Goal: Check status

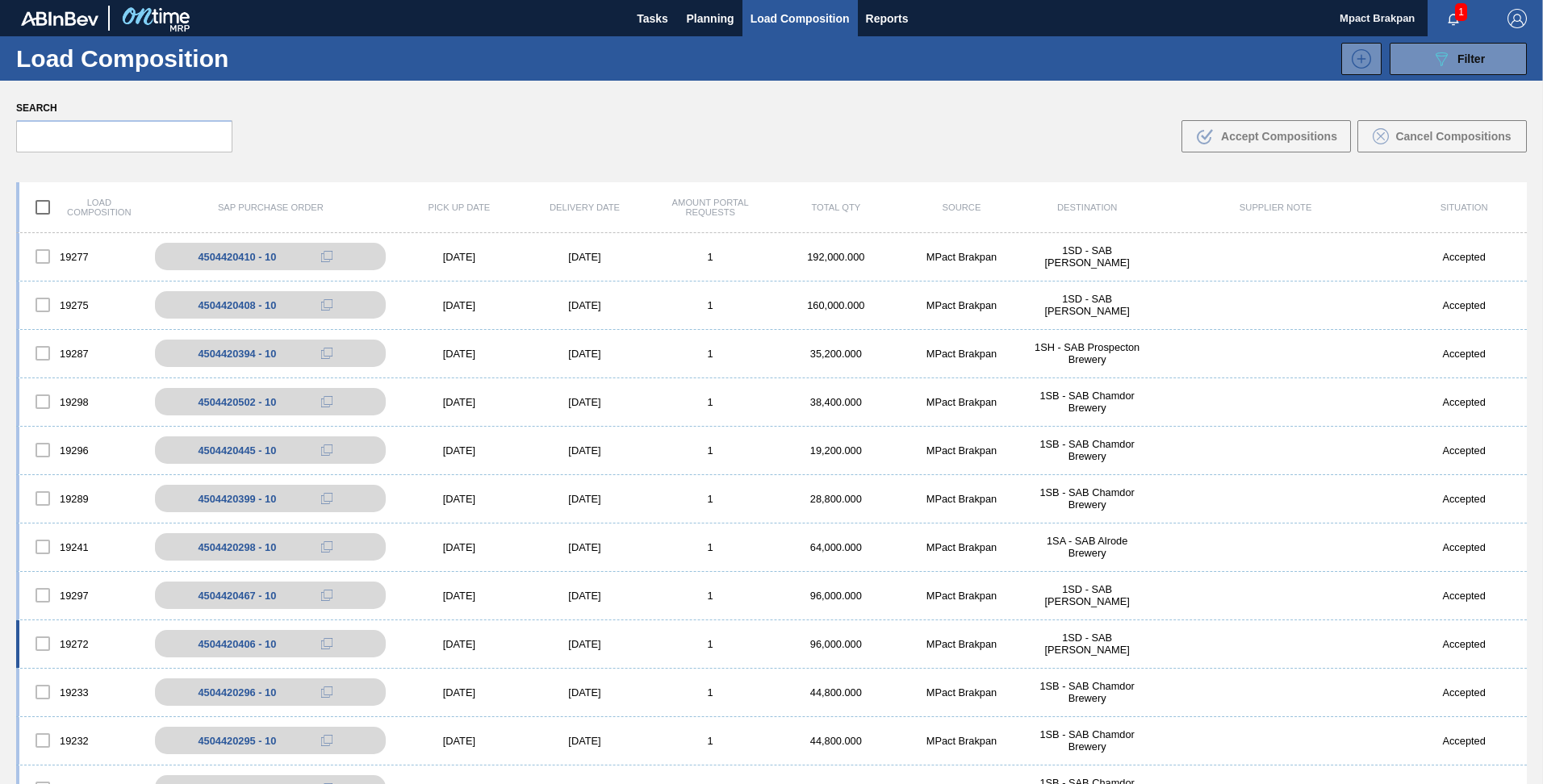
scroll to position [322, 0]
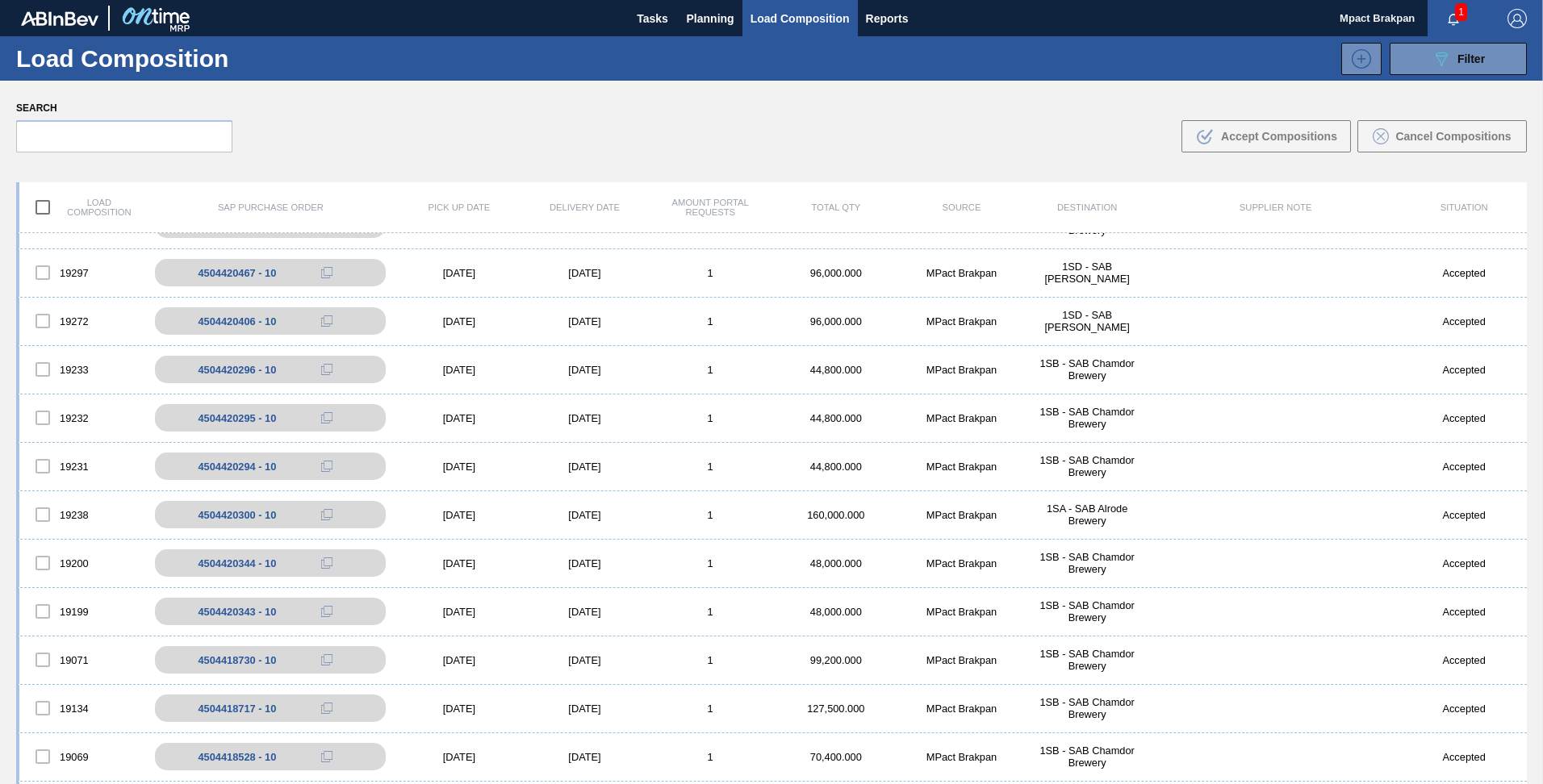
click at [1460, 10] on span "1" at bounding box center [1461, 12] width 12 height 18
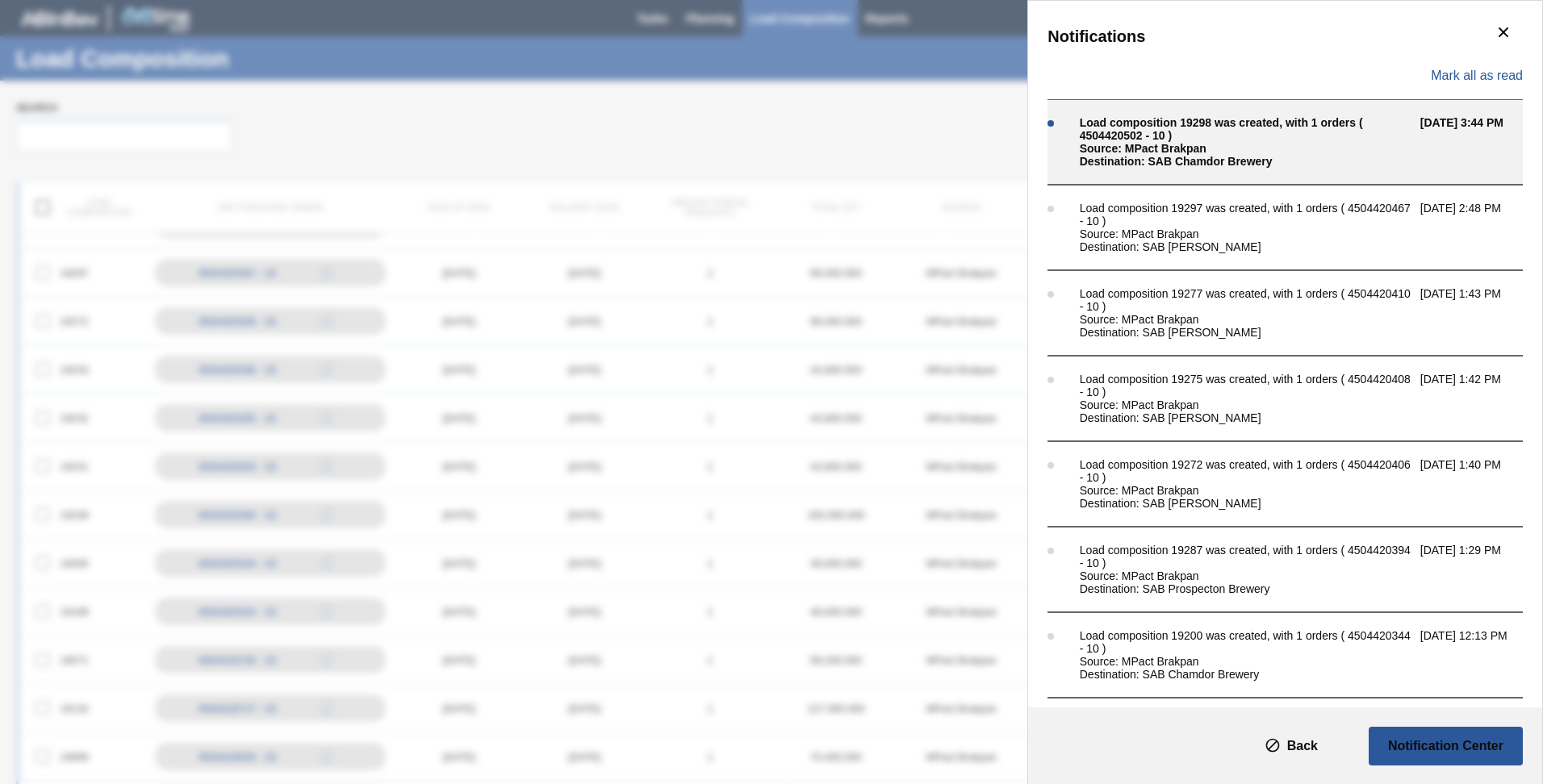
click at [1153, 136] on div "Load composition 19298 was created, with 1 orders ( 4504420502 - 10 )" at bounding box center [1245, 129] width 332 height 26
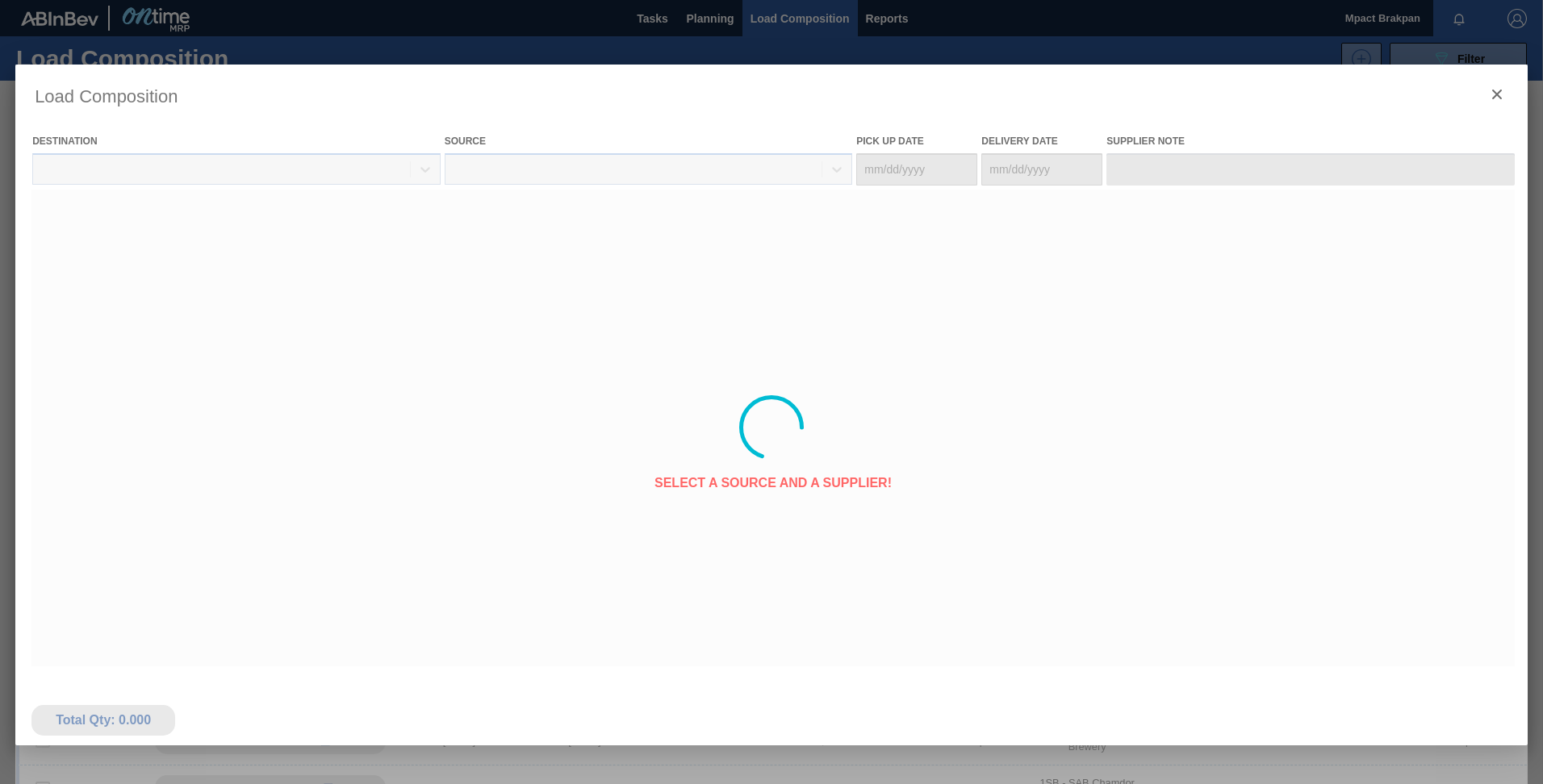
type Date "[DATE]"
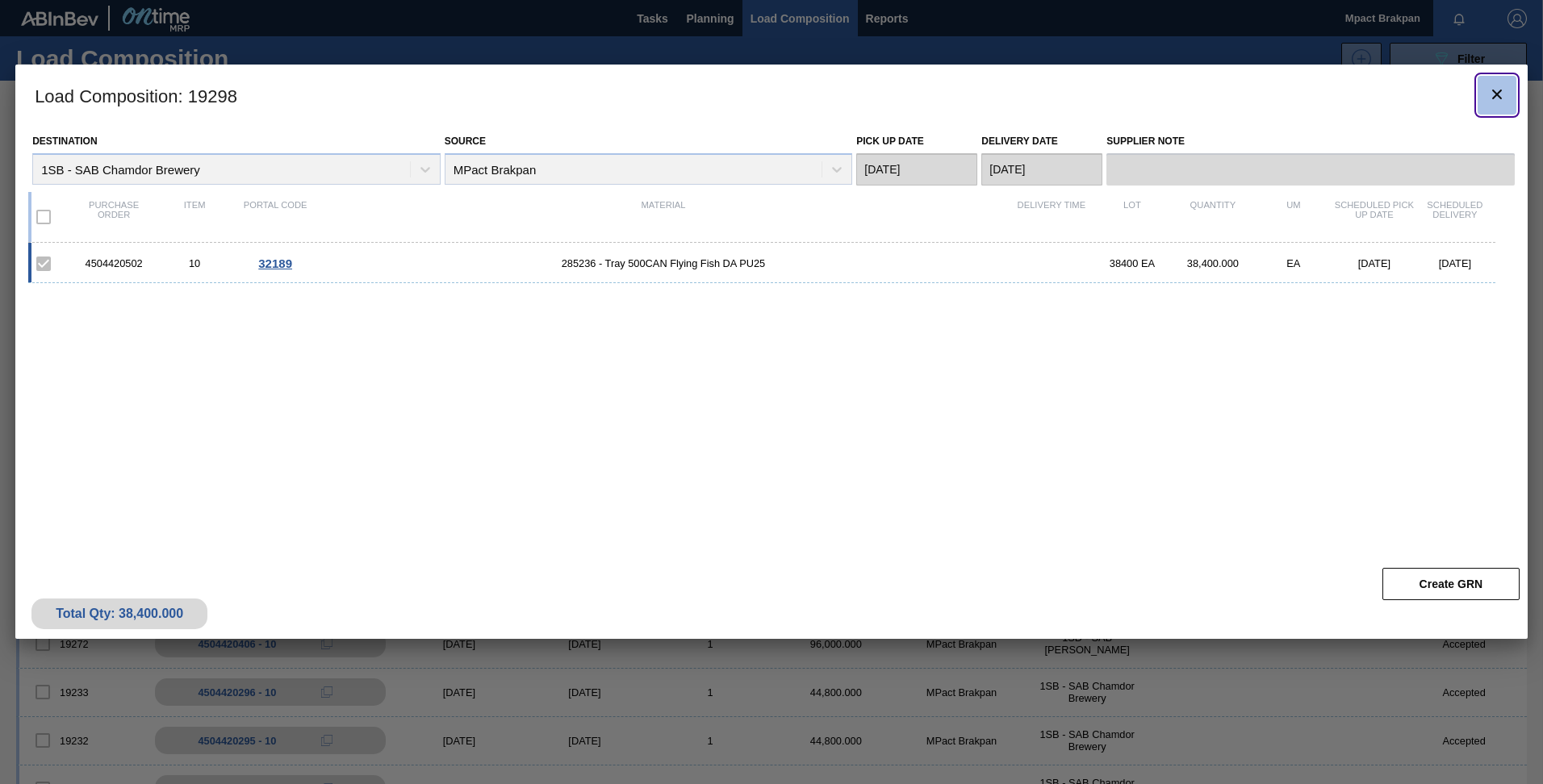
click at [1495, 90] on icon "botão de ícone" at bounding box center [1497, 94] width 19 height 19
